Goal: Task Accomplishment & Management: Complete application form

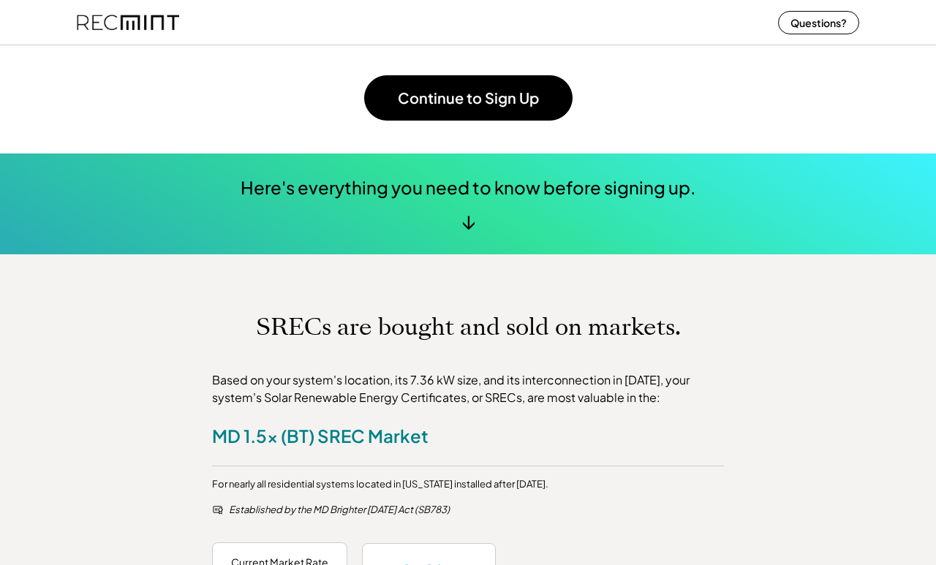
scroll to position [326, 0]
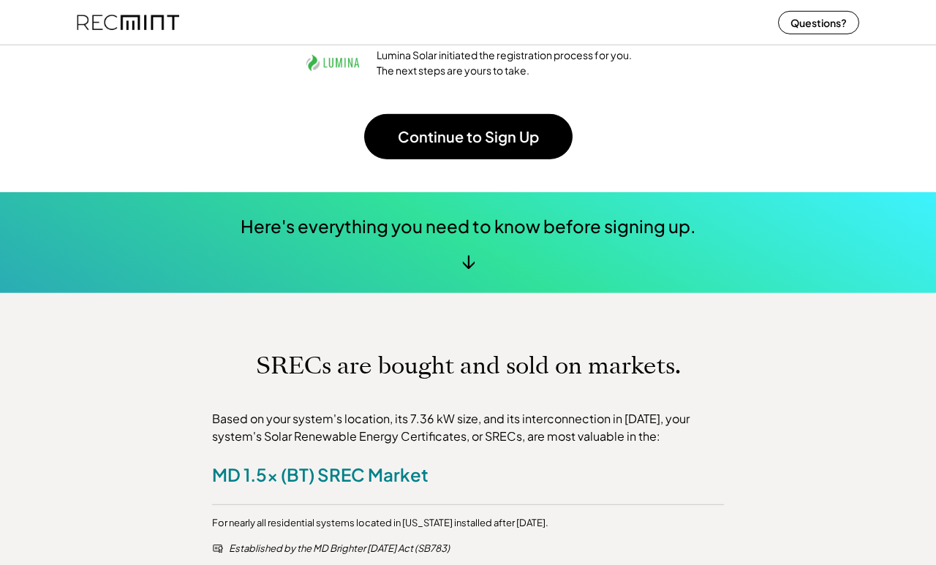
click at [429, 140] on button "Continue to Sign Up" at bounding box center [468, 136] width 208 height 45
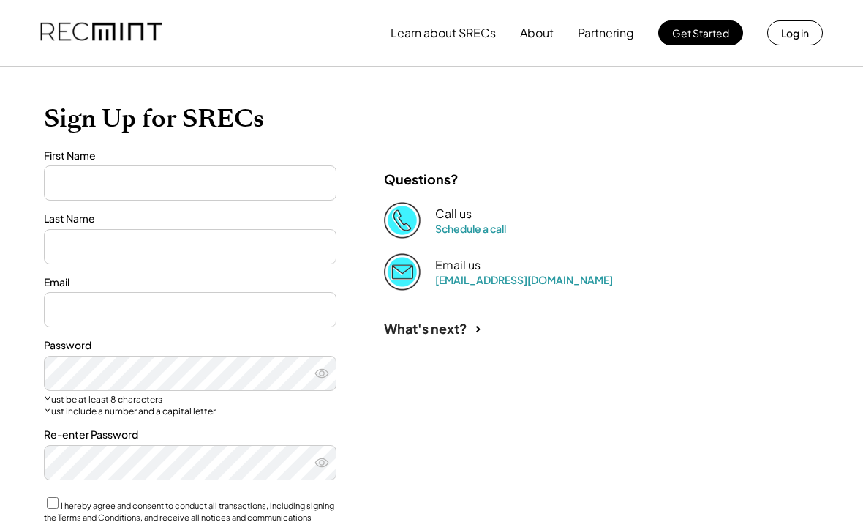
type input "****"
type input "**********"
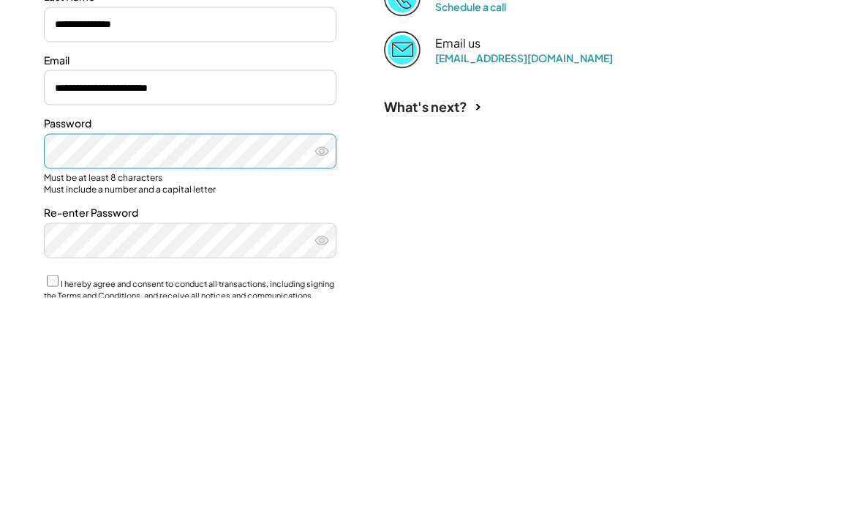
scroll to position [224, 0]
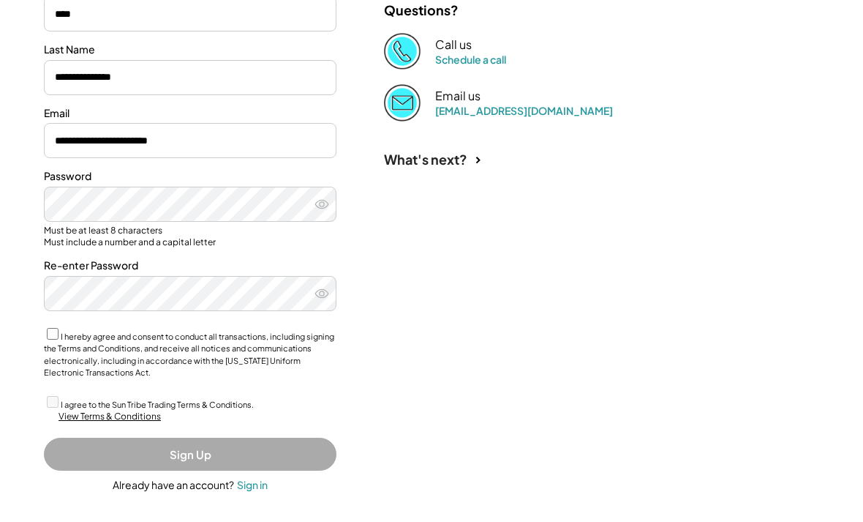
click at [326, 202] on icon at bounding box center [322, 204] width 15 height 15
click at [59, 334] on label "I hereby agree and consent to conduct all transactions, including signing the T…" at bounding box center [189, 354] width 290 height 46
click at [61, 399] on label "I agree to the Sun Tribe Trading Terms & Conditions." at bounding box center [157, 404] width 193 height 10
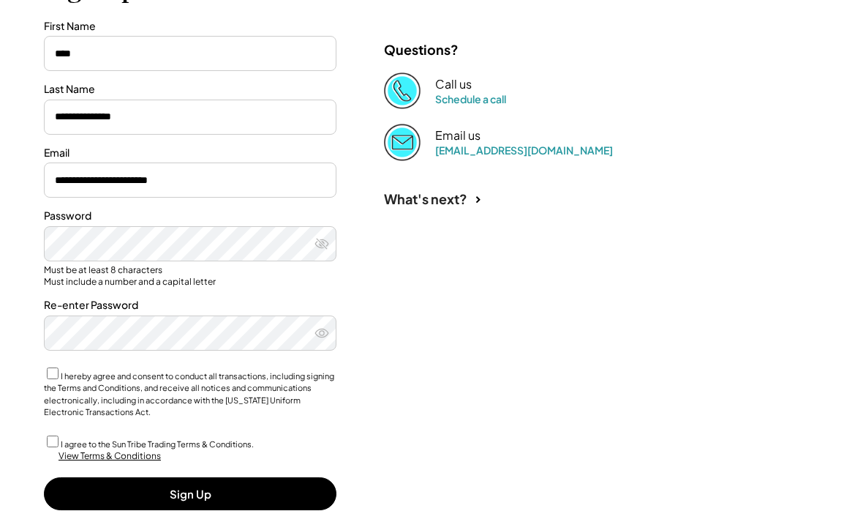
scroll to position [177, 0]
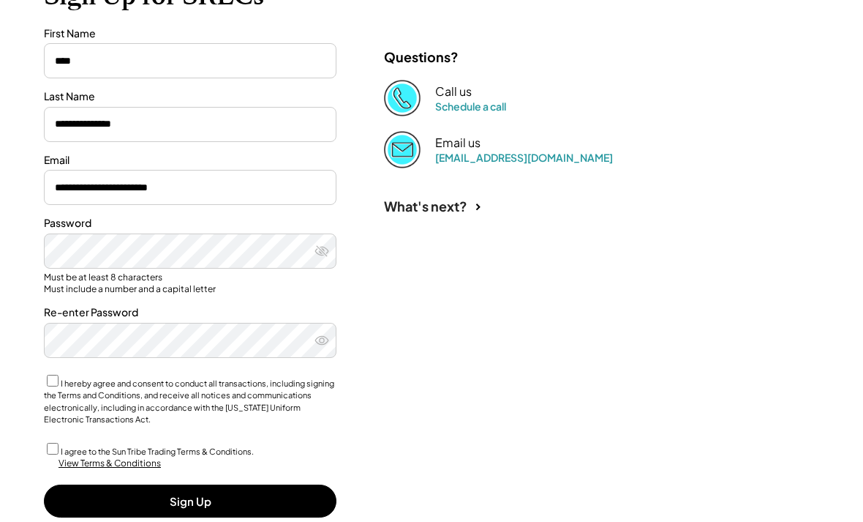
click at [210, 491] on button "Sign Up" at bounding box center [190, 500] width 293 height 33
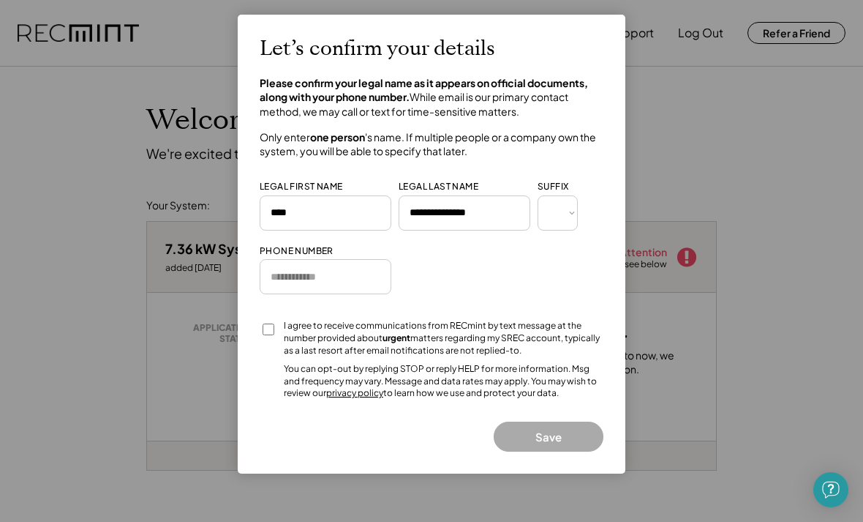
click at [338, 275] on input "tel" at bounding box center [326, 276] width 132 height 35
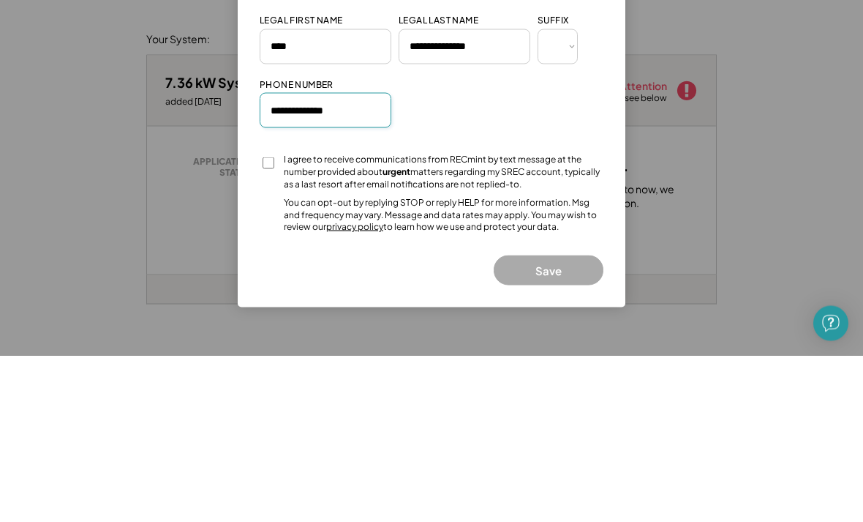
type input "**********"
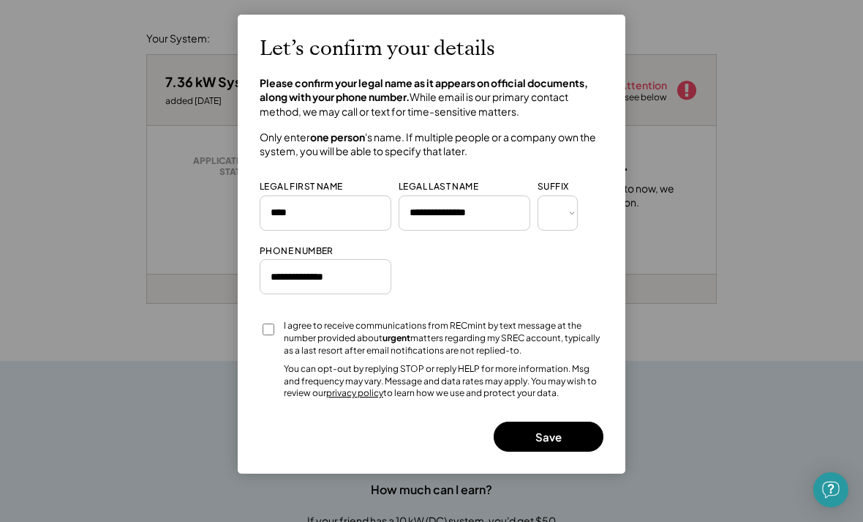
click at [553, 435] on button "Save" at bounding box center [549, 436] width 110 height 30
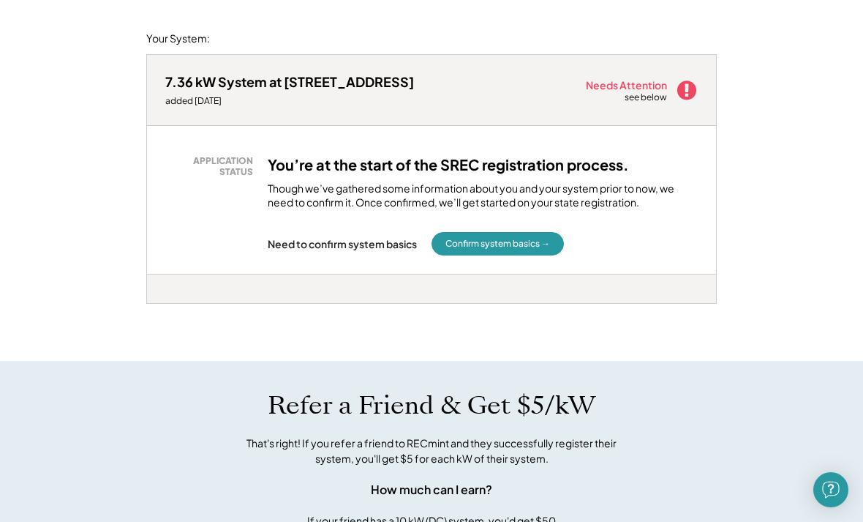
click at [538, 237] on button "Confirm system basics →" at bounding box center [498, 243] width 132 height 23
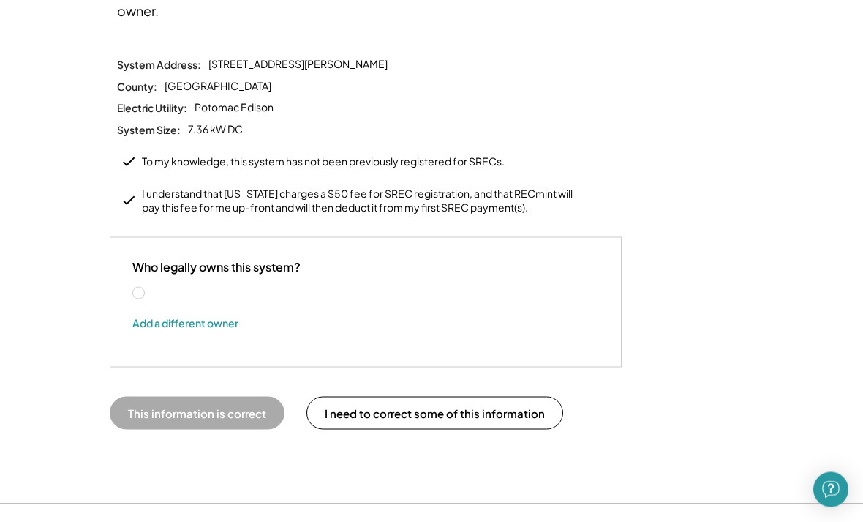
scroll to position [184, 0]
click at [148, 287] on label "[PERSON_NAME]" at bounding box center [213, 292] width 132 height 10
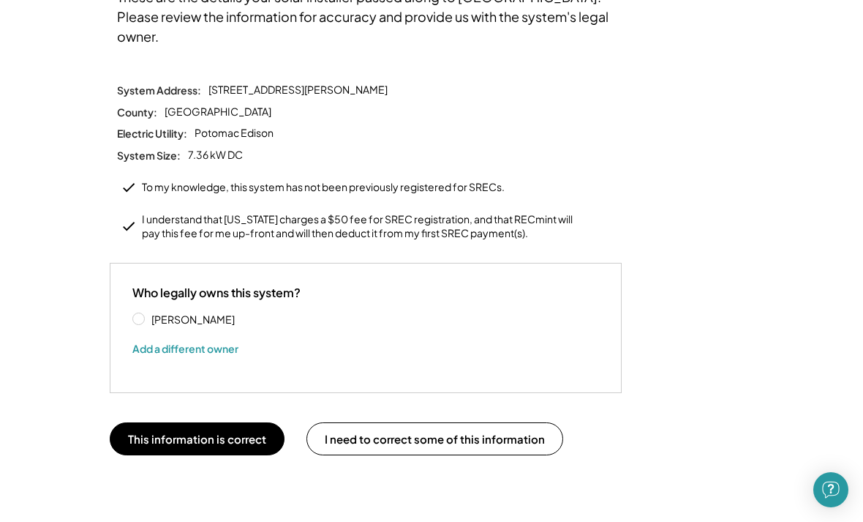
scroll to position [159, 0]
click at [236, 421] on button "This information is correct" at bounding box center [197, 437] width 175 height 33
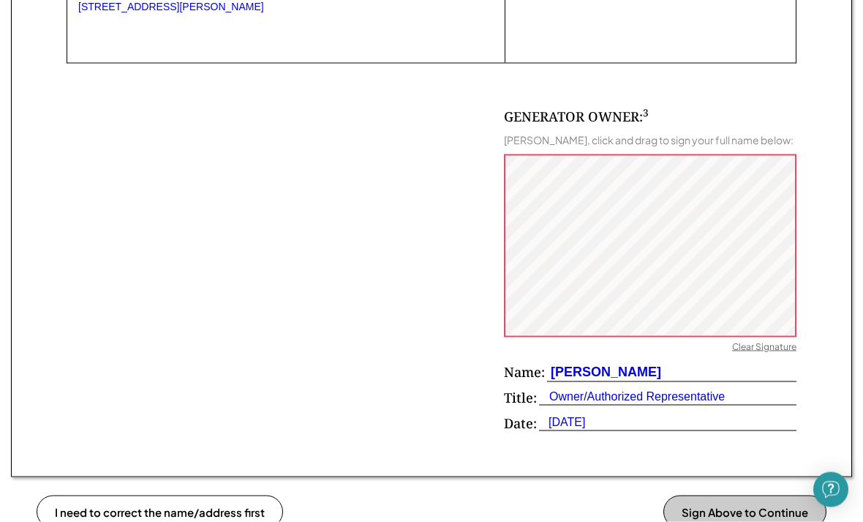
scroll to position [879, 0]
click at [770, 349] on div "Clear Signature" at bounding box center [764, 348] width 64 height 15
click at [727, 510] on button "Confirm Signature & Save" at bounding box center [739, 511] width 173 height 33
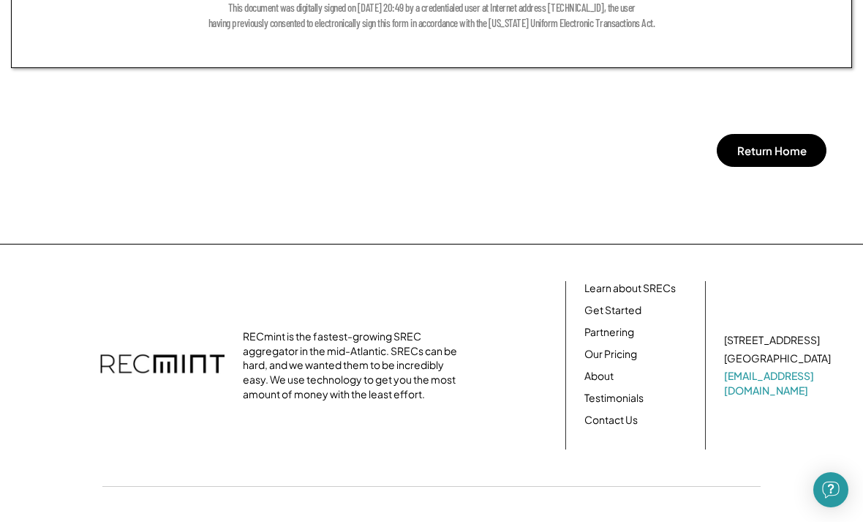
scroll to position [1335, 0]
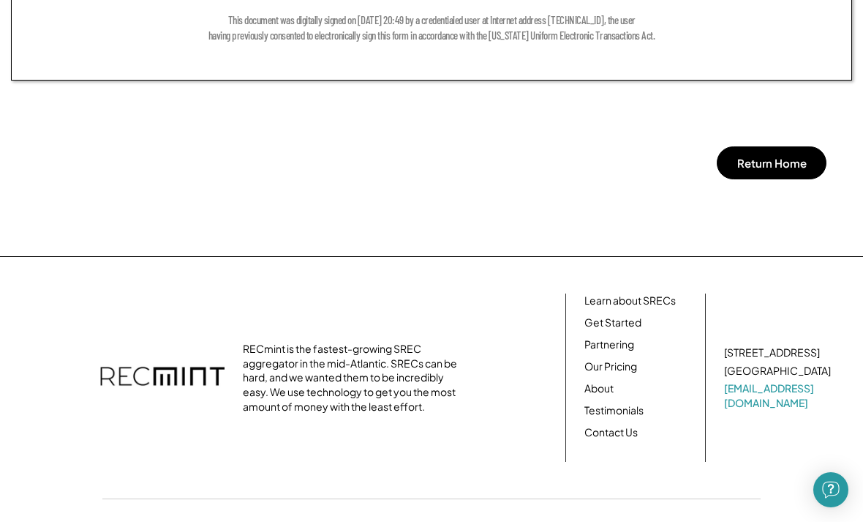
click at [816, 167] on button "Return Home" at bounding box center [772, 162] width 110 height 33
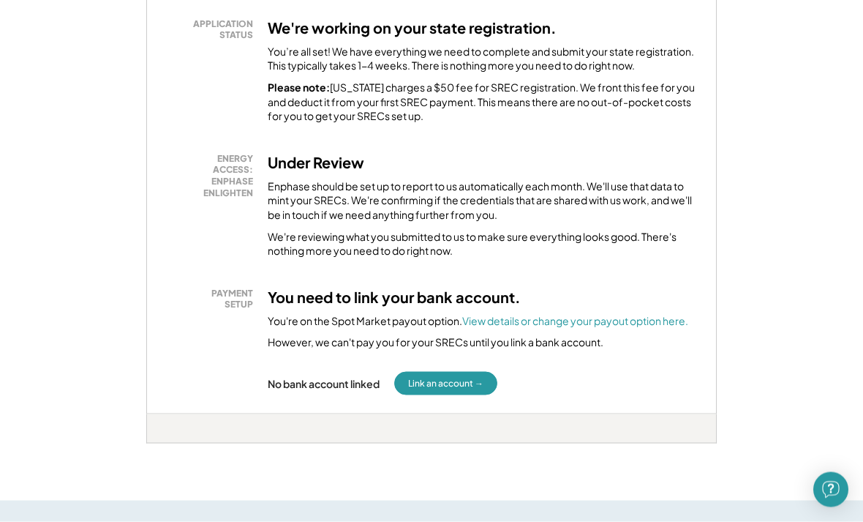
scroll to position [304, 0]
click at [474, 378] on button "Link an account →" at bounding box center [445, 382] width 103 height 23
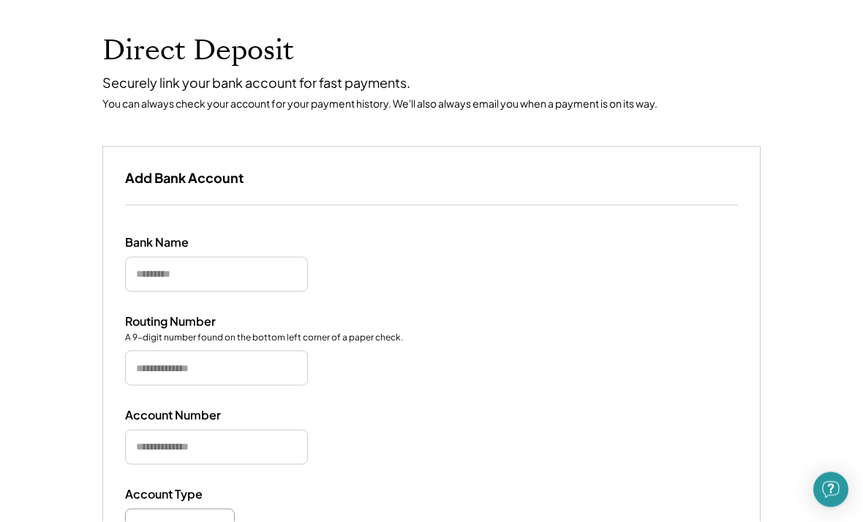
scroll to position [127, 0]
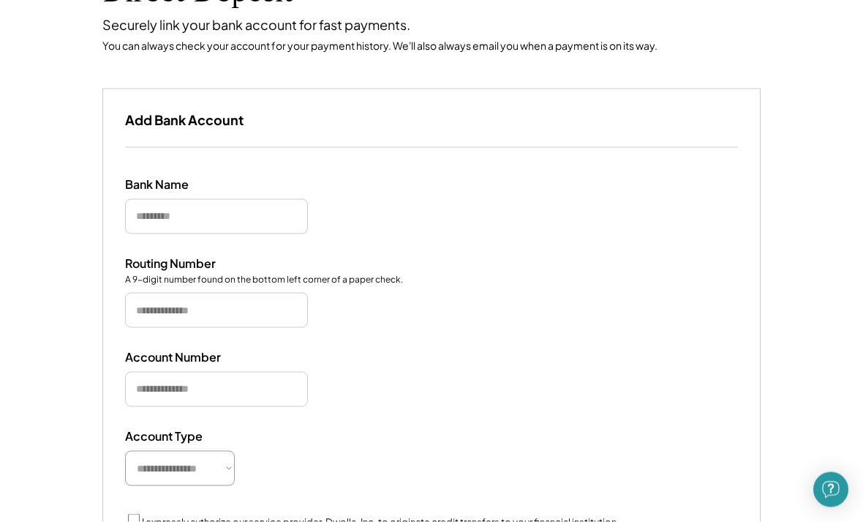
click at [246, 224] on input "input" at bounding box center [216, 216] width 183 height 35
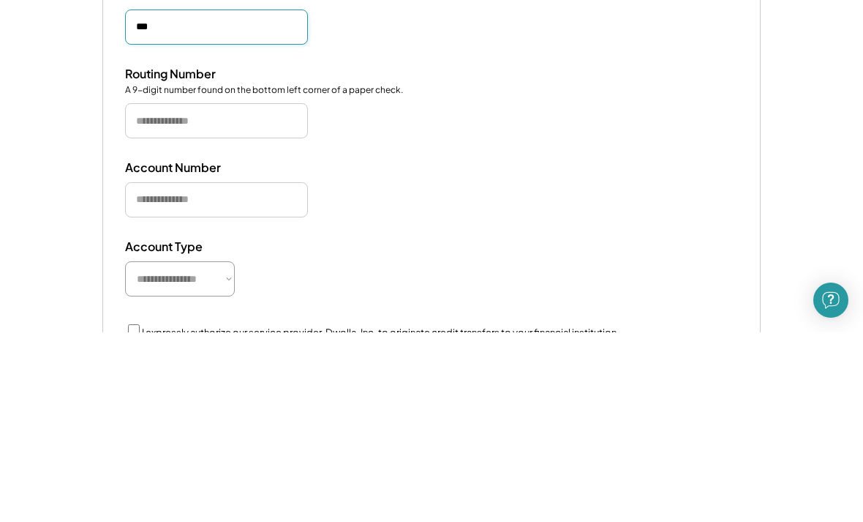
type input "***"
click at [288, 293] on input "tel" at bounding box center [216, 310] width 183 height 35
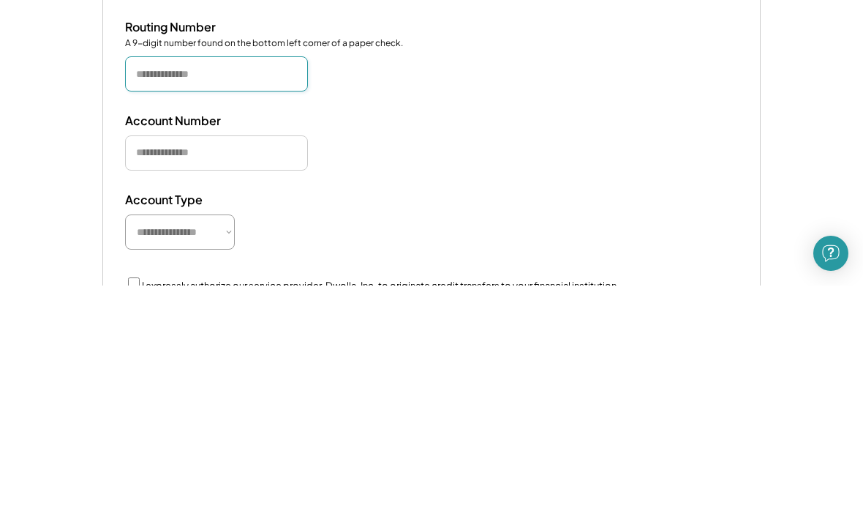
click at [227, 451] on select "**********" at bounding box center [180, 468] width 110 height 35
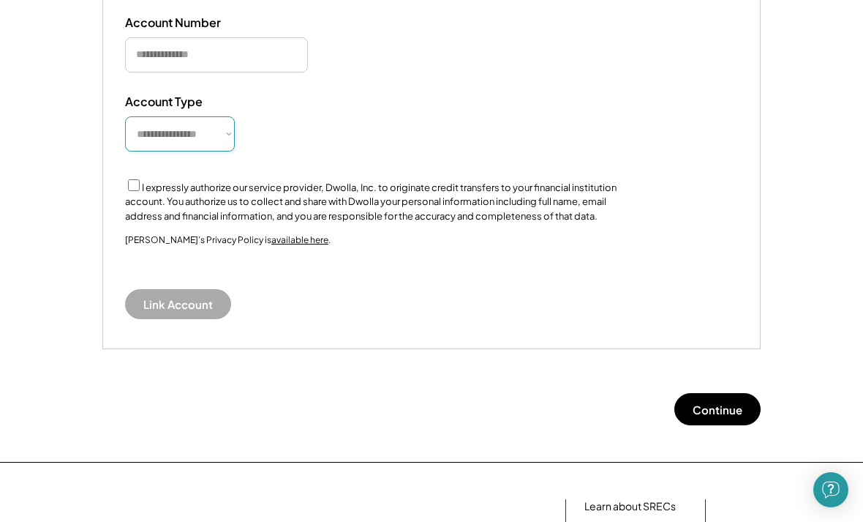
select select "**********"
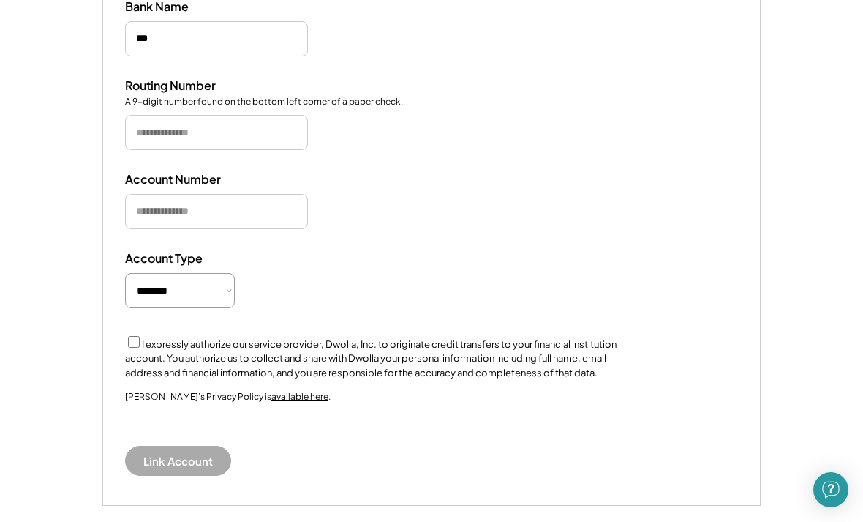
scroll to position [301, 0]
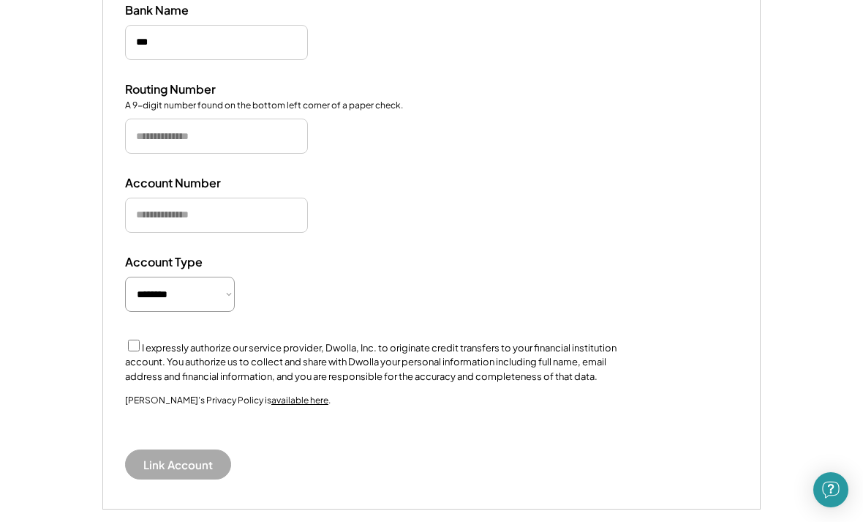
click at [147, 133] on input "tel" at bounding box center [216, 136] width 183 height 35
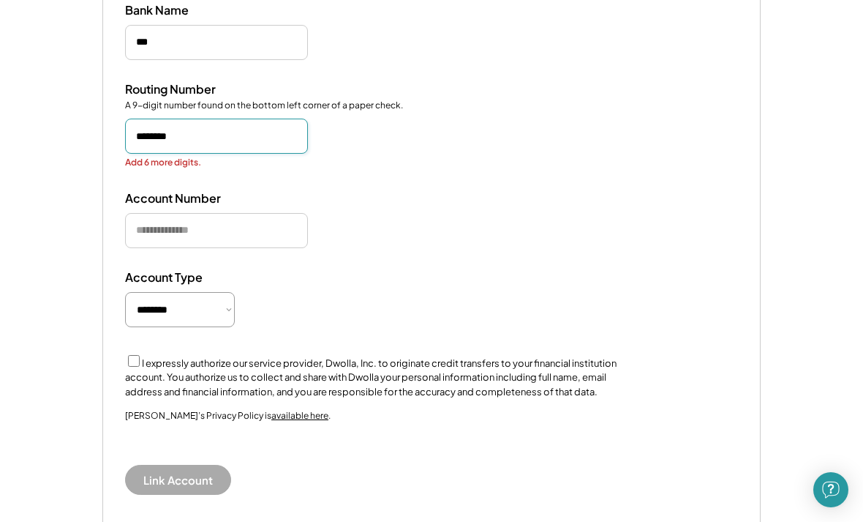
type input "*********"
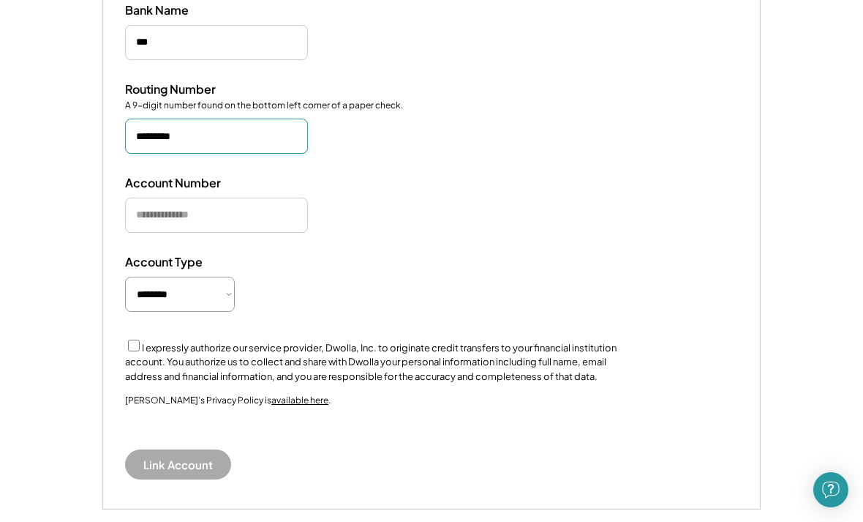
scroll to position [301, 0]
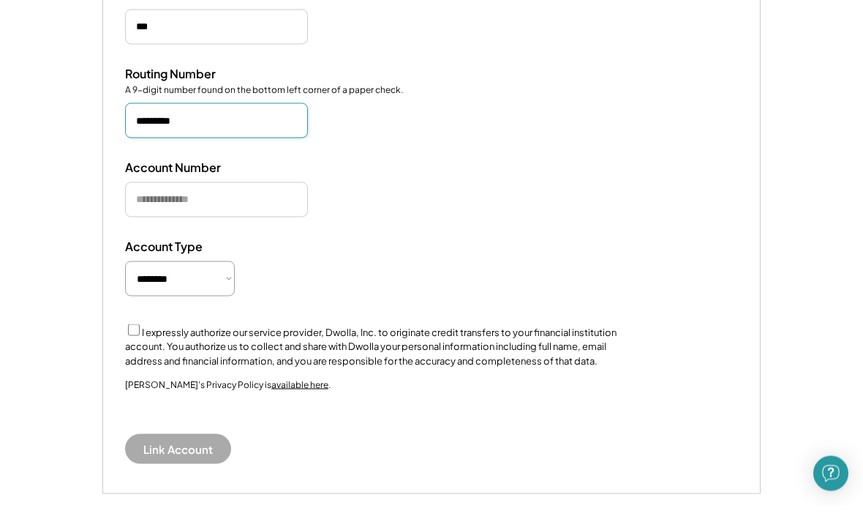
click at [267, 201] on input "tel" at bounding box center [216, 215] width 183 height 35
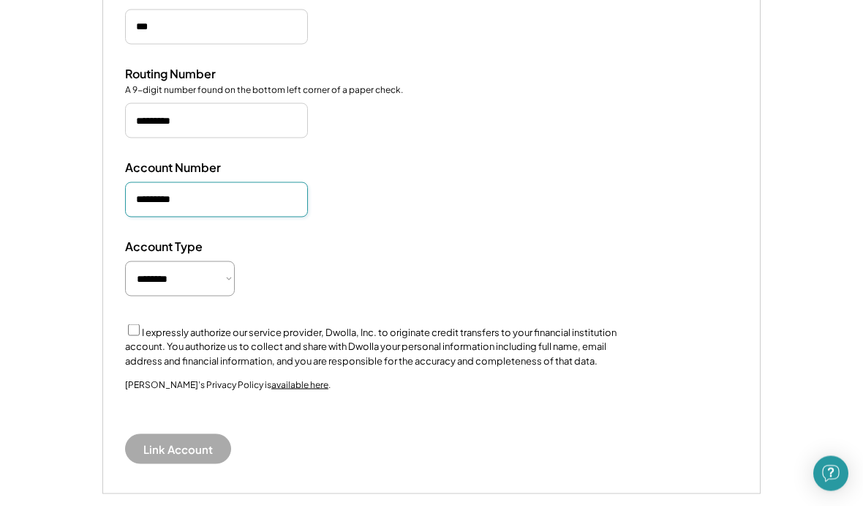
type input "**********"
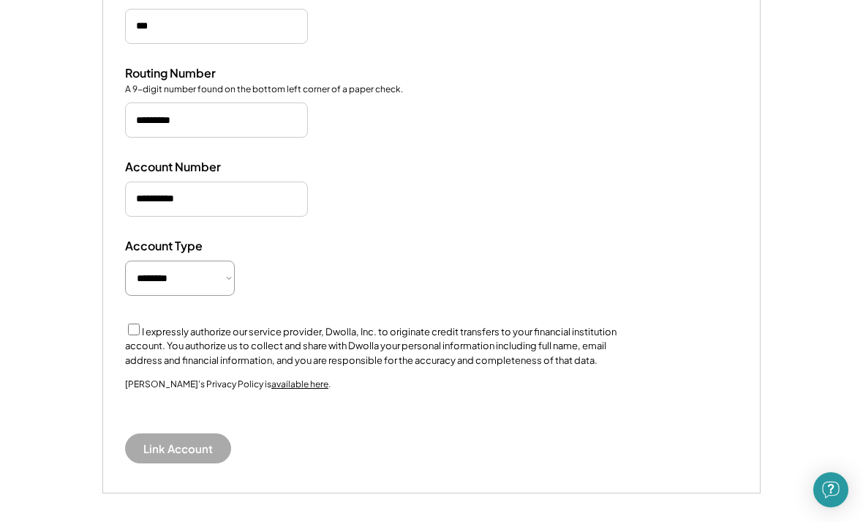
click at [151, 326] on label "I expressly authorize our service provider, Dwolla, Inc. to originate credit tr…" at bounding box center [371, 346] width 492 height 40
click at [189, 439] on button "Link Account" at bounding box center [178, 448] width 106 height 30
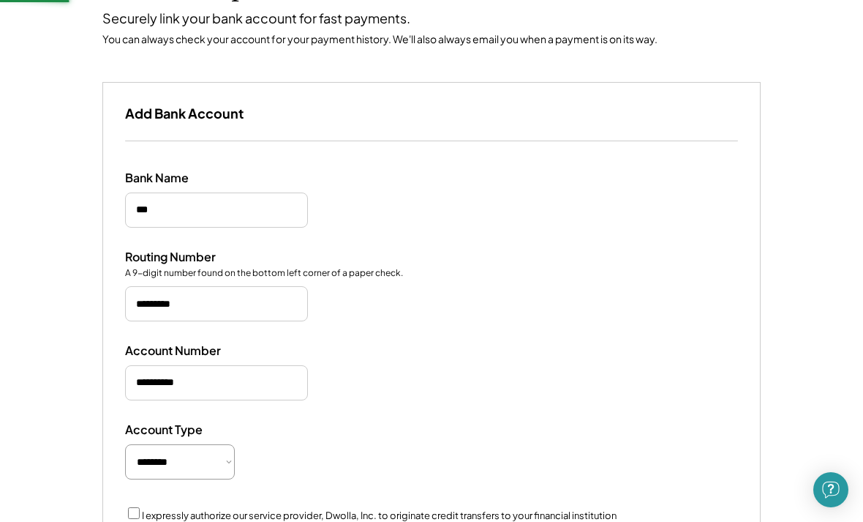
scroll to position [103, 0]
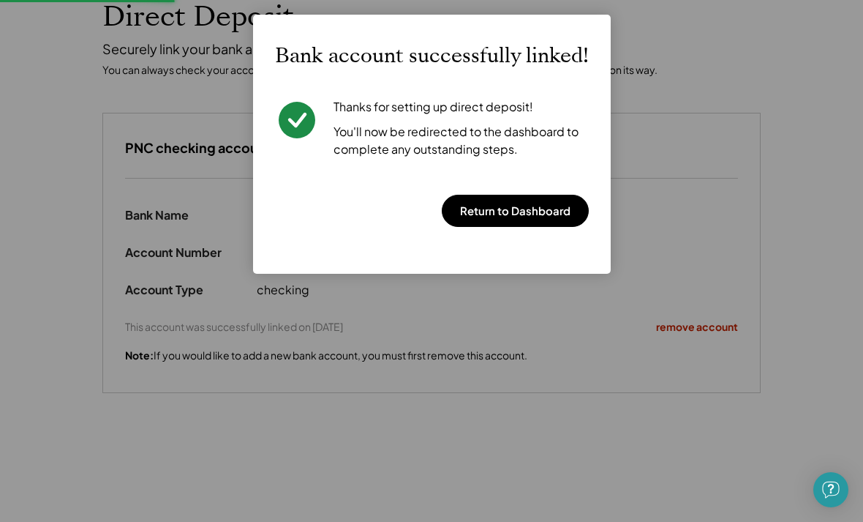
click at [543, 224] on button "Return to Dashboard" at bounding box center [515, 211] width 147 height 32
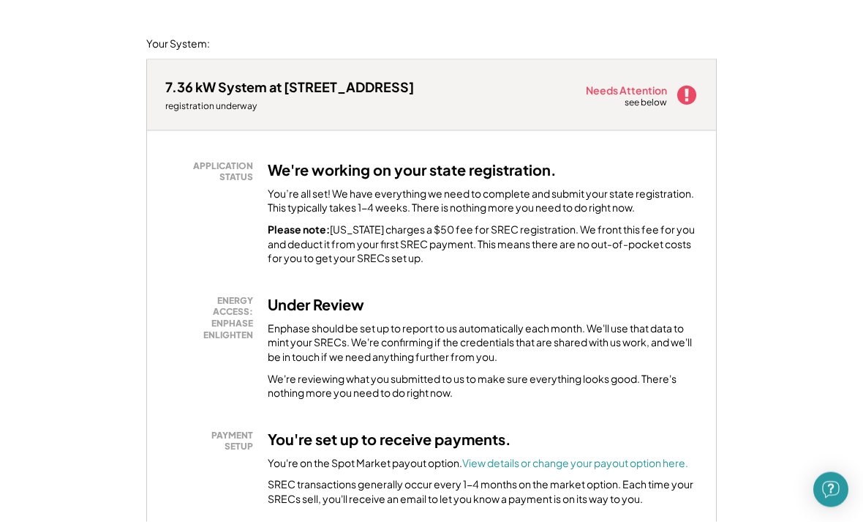
scroll to position [163, 0]
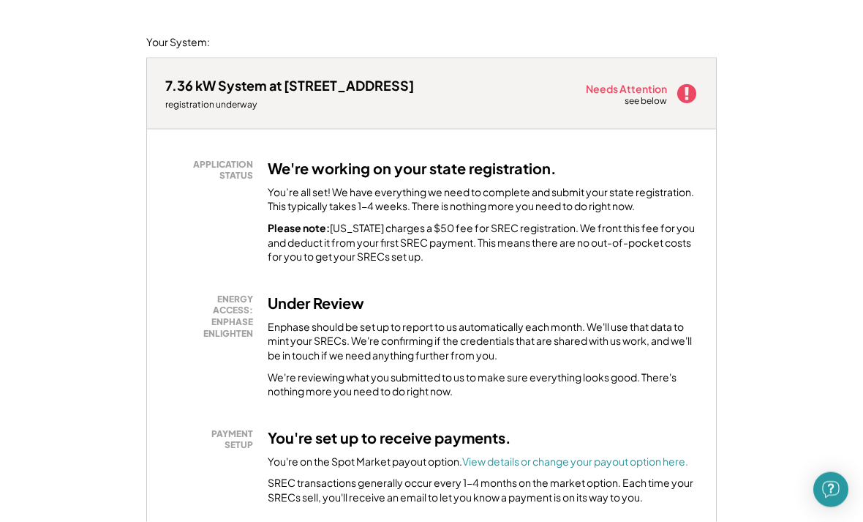
click at [634, 459] on font "View details or change your payout option here." at bounding box center [575, 460] width 226 height 13
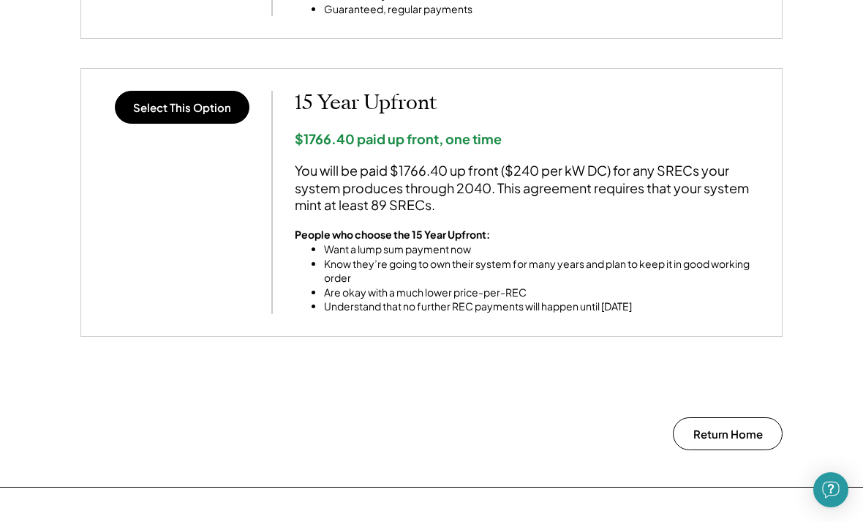
scroll to position [1224, 0]
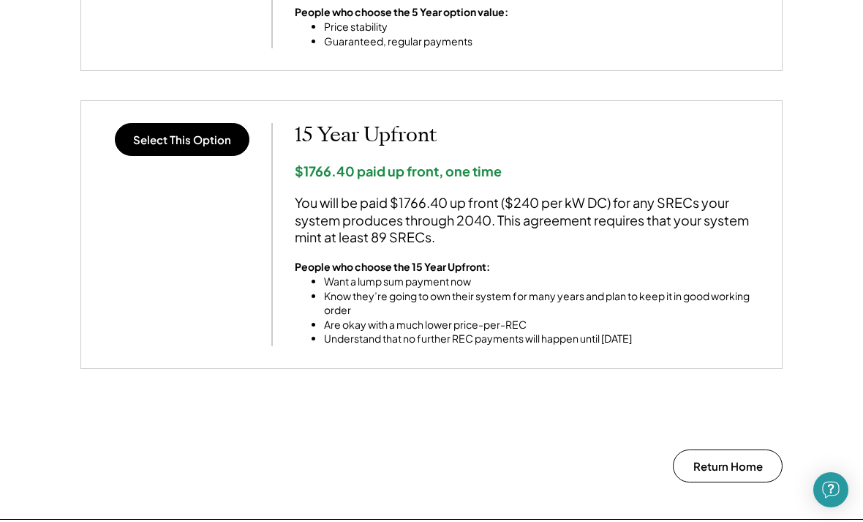
click at [705, 450] on button "Return Home" at bounding box center [728, 465] width 110 height 33
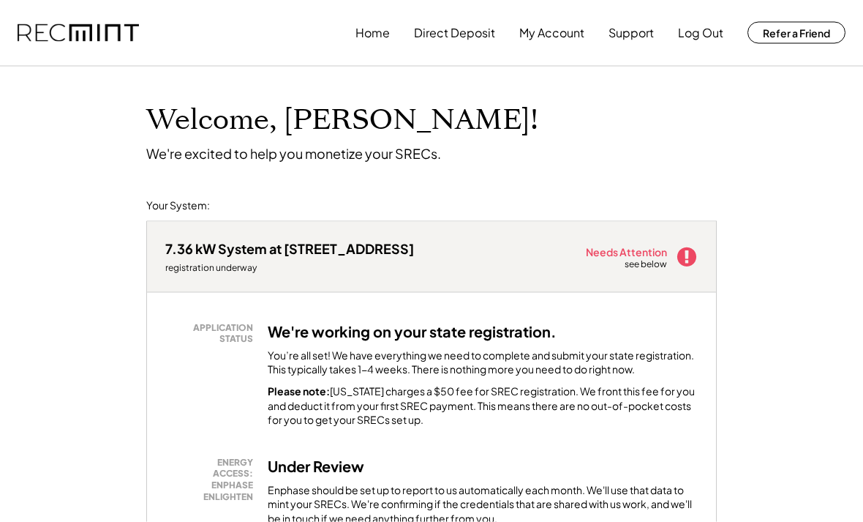
scroll to position [11, 0]
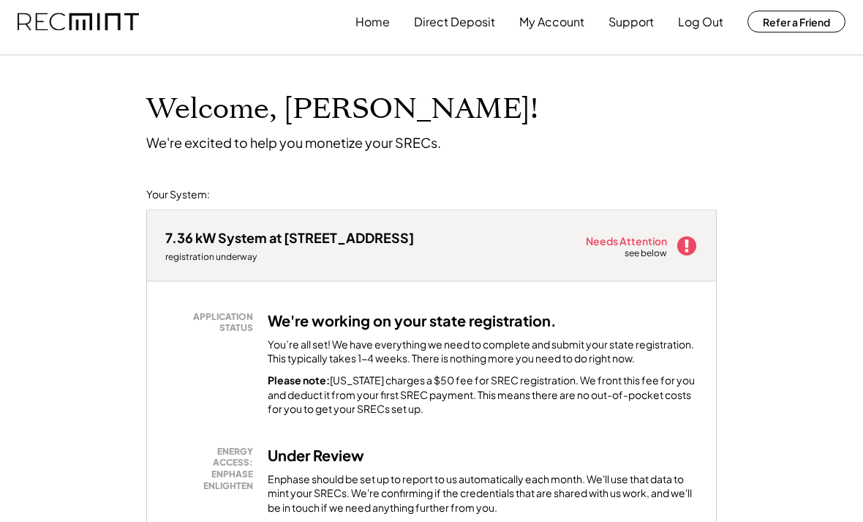
click at [550, 34] on button "My Account" at bounding box center [551, 21] width 65 height 29
